Goal: Information Seeking & Learning: Learn about a topic

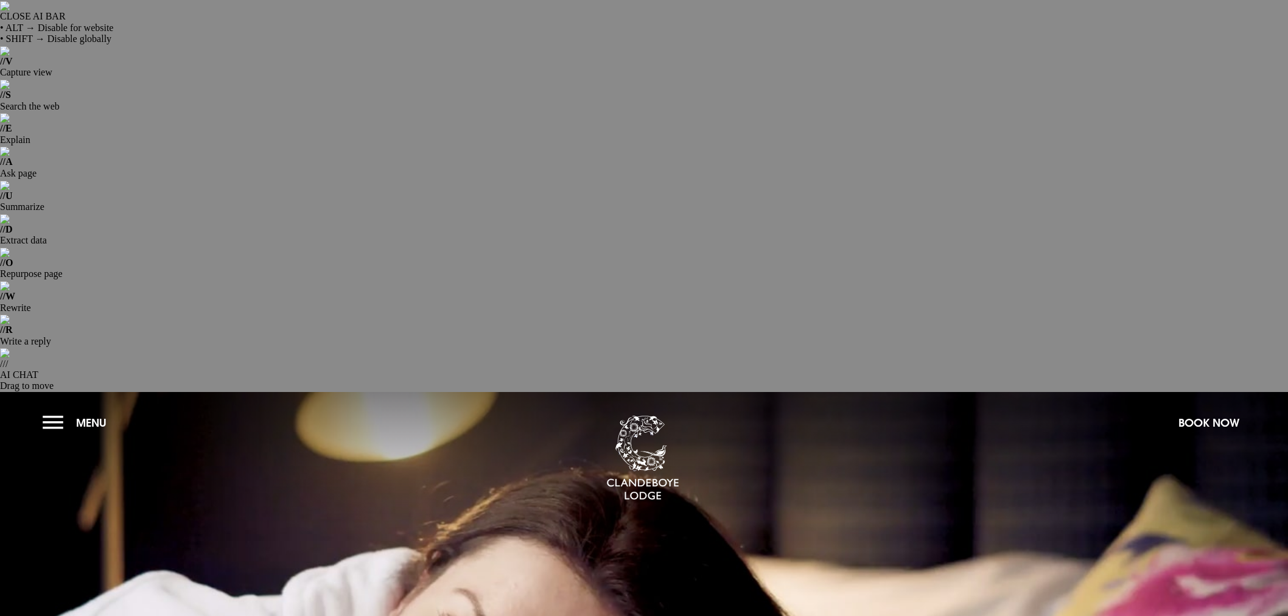
click at [59, 410] on button "Menu" at bounding box center [78, 423] width 70 height 26
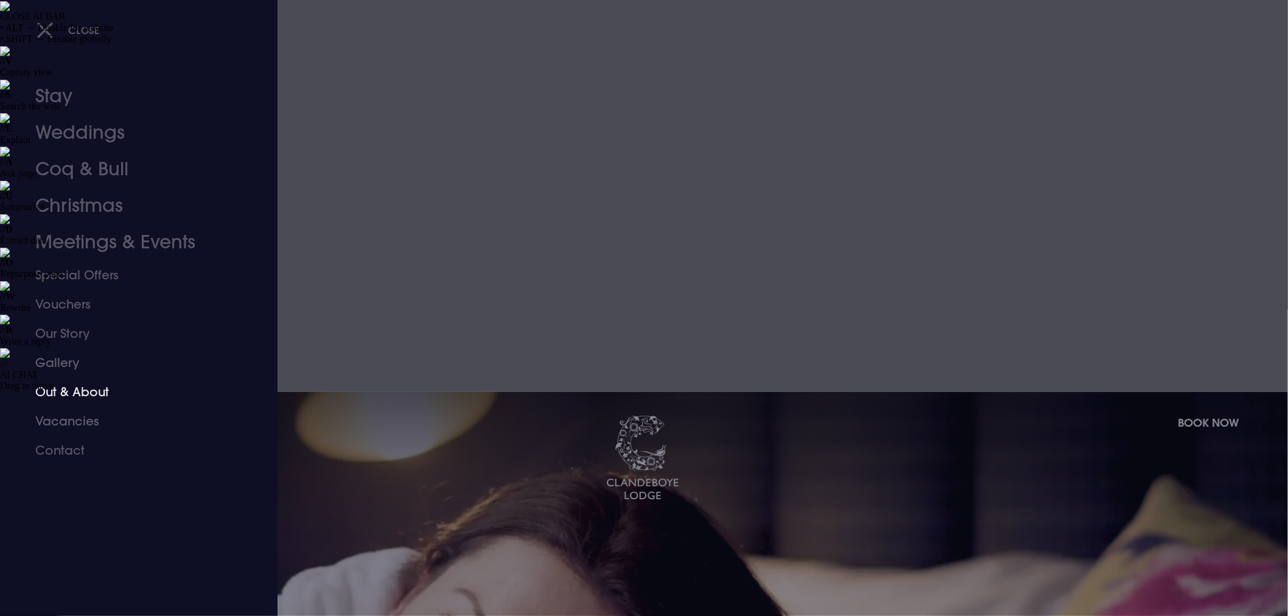
click at [57, 426] on link "Vacancies" at bounding box center [131, 421] width 192 height 29
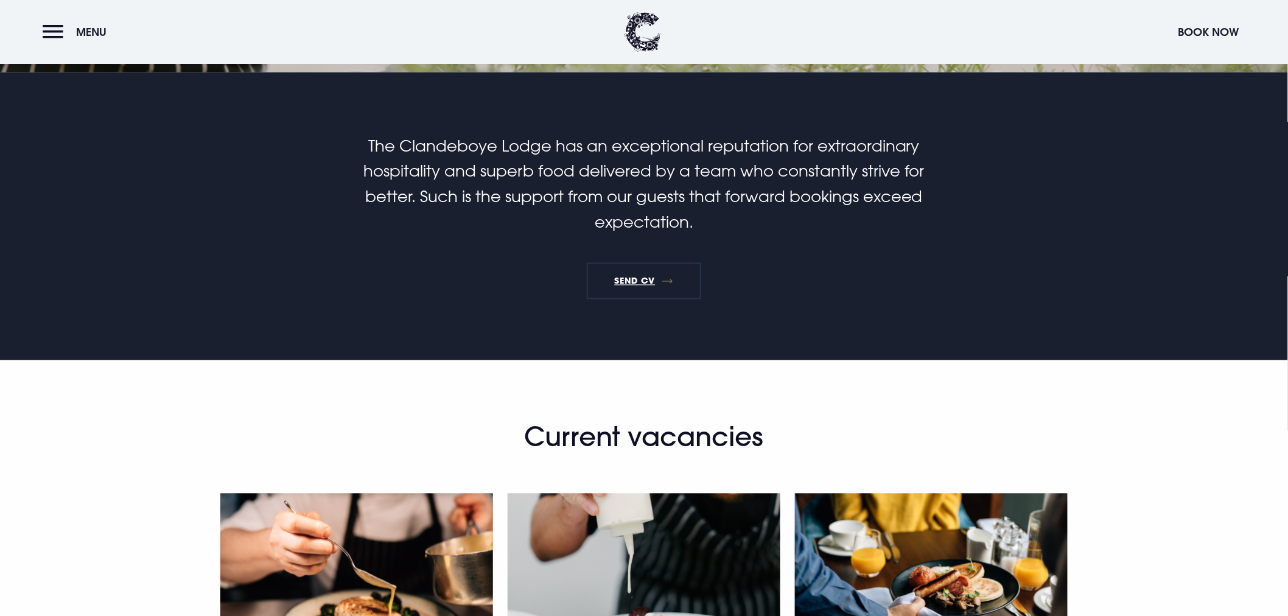
scroll to position [811, 0]
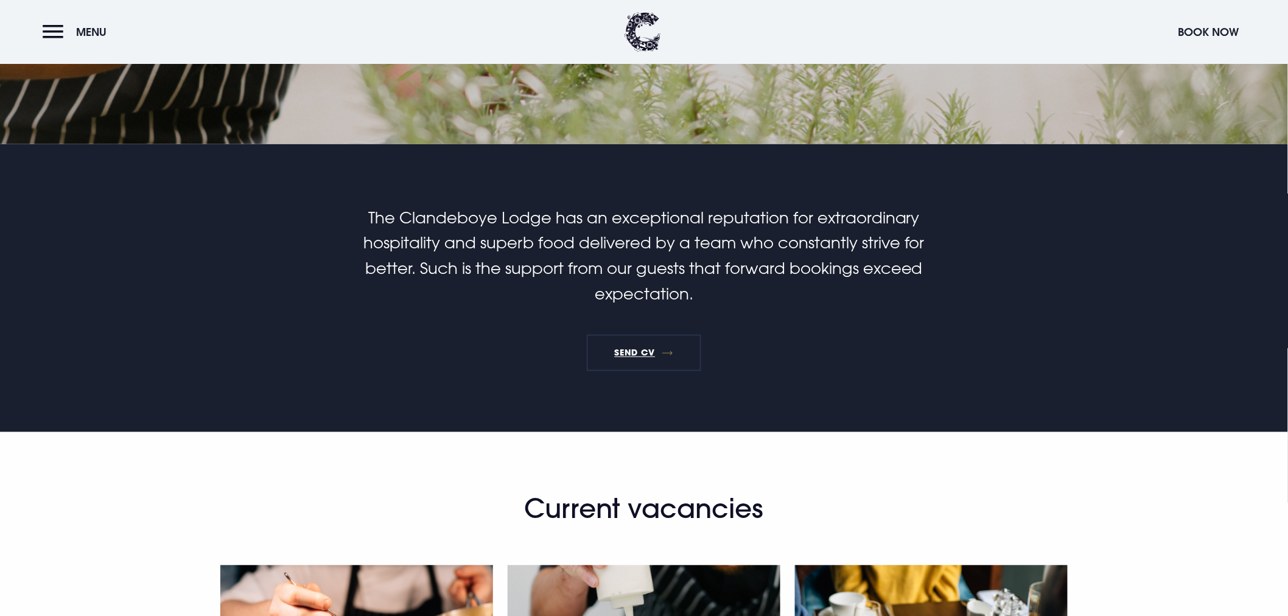
scroll to position [676, 0]
